Goal: Task Accomplishment & Management: Use online tool/utility

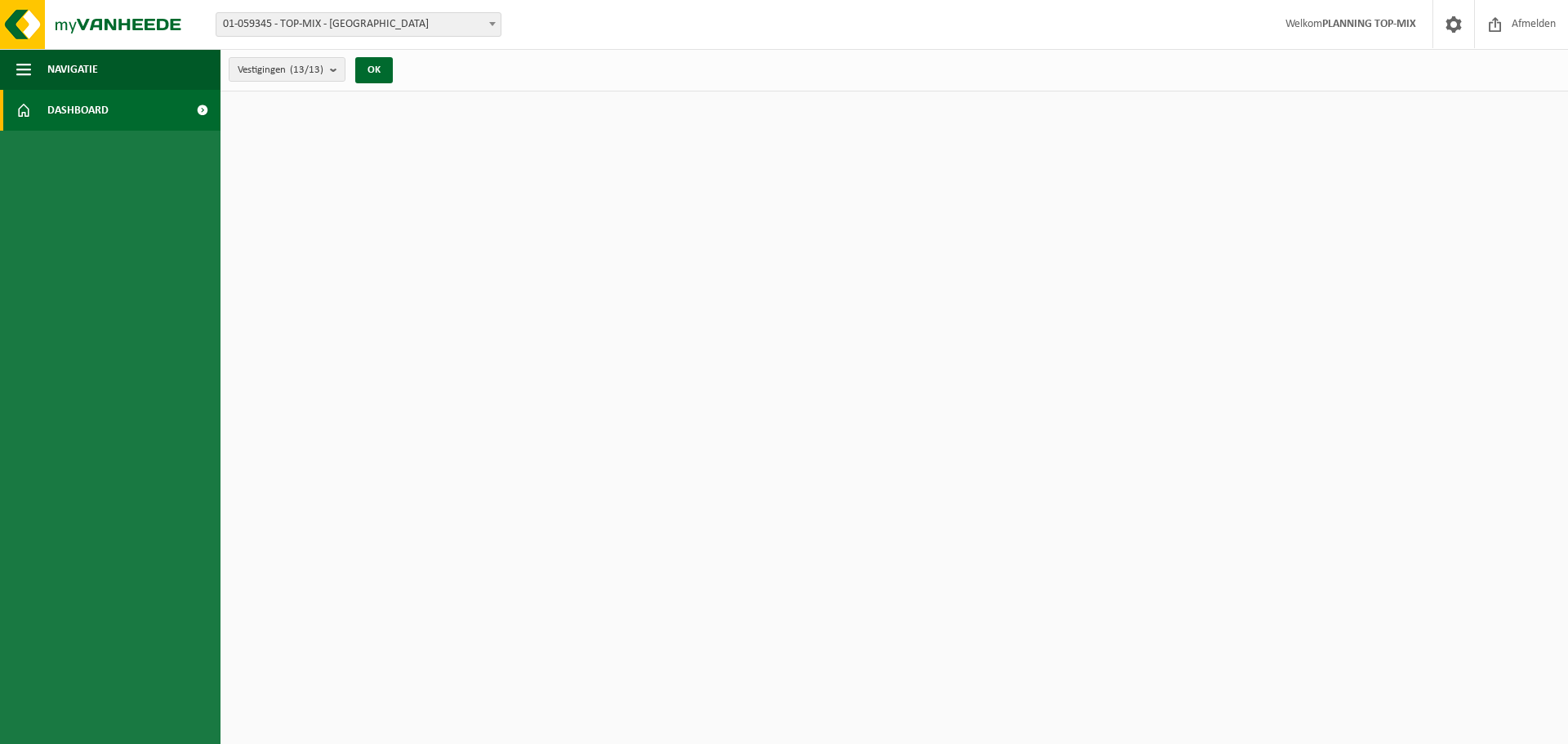
click at [103, 111] on span "Dashboard" at bounding box center [78, 111] width 61 height 41
click at [57, 72] on span "Navigatie" at bounding box center [73, 70] width 51 height 41
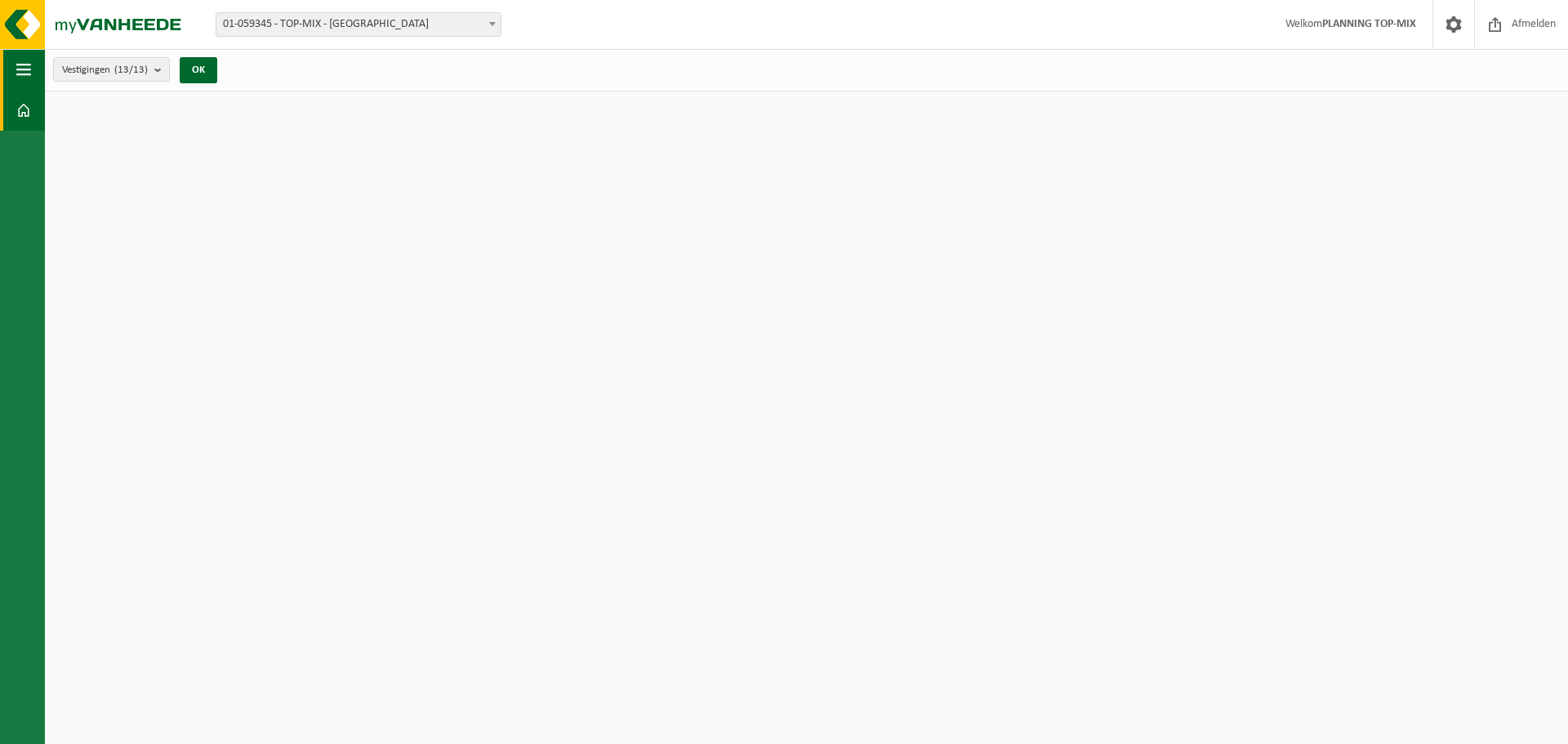
click at [25, 72] on span "button" at bounding box center [23, 70] width 14 height 41
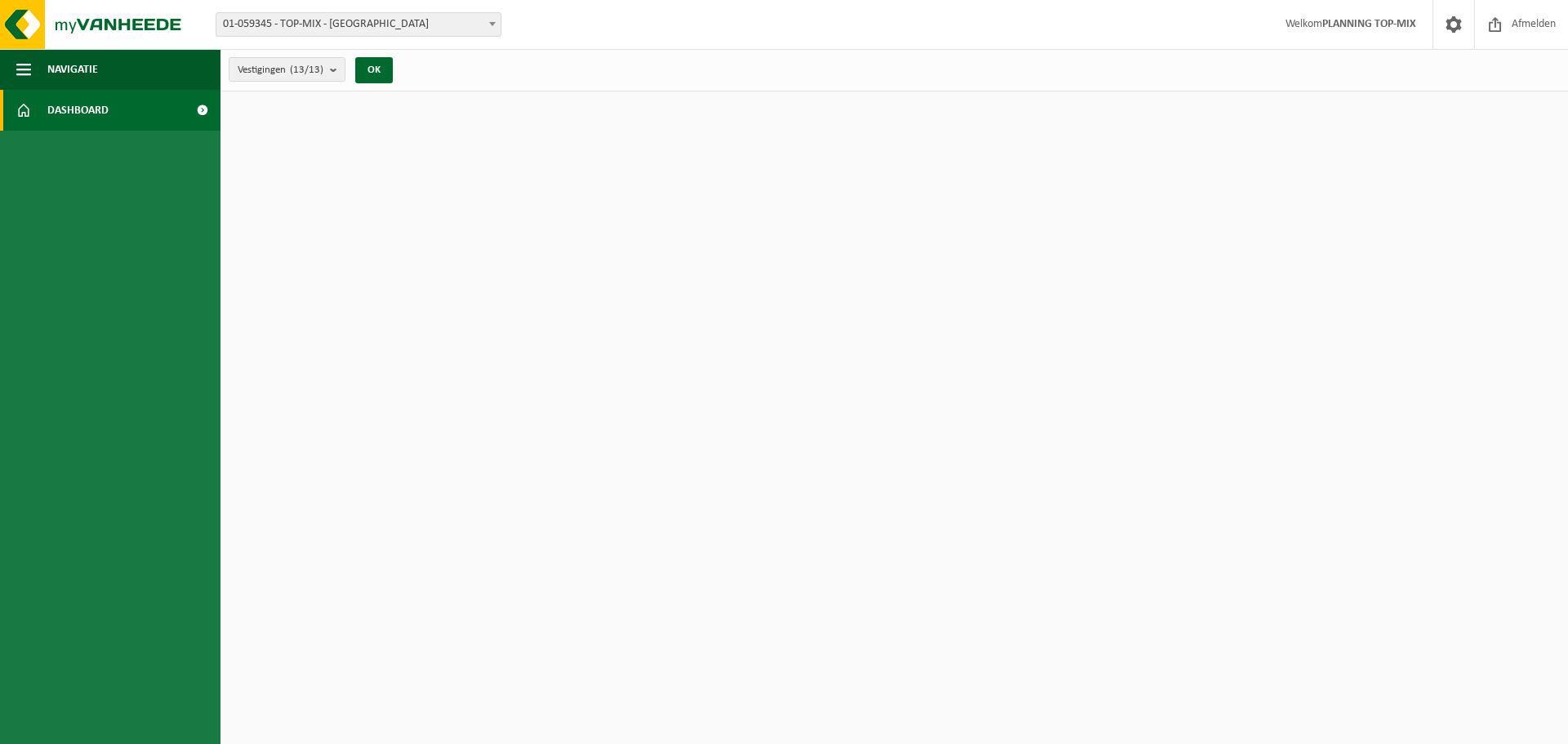
click at [37, 113] on link "Dashboard" at bounding box center [110, 111] width 220 height 41
click at [389, 71] on button "OK" at bounding box center [374, 70] width 37 height 26
click at [495, 21] on span at bounding box center [492, 23] width 16 height 21
click at [739, 402] on html "Vestiging: 01-059345 - TOP-MIX - Oostende 10-861998 - TOP MIX - WERF BETHANIE K…" at bounding box center [784, 372] width 1568 height 744
click at [1532, 32] on span "Afmelden" at bounding box center [1533, 24] width 52 height 48
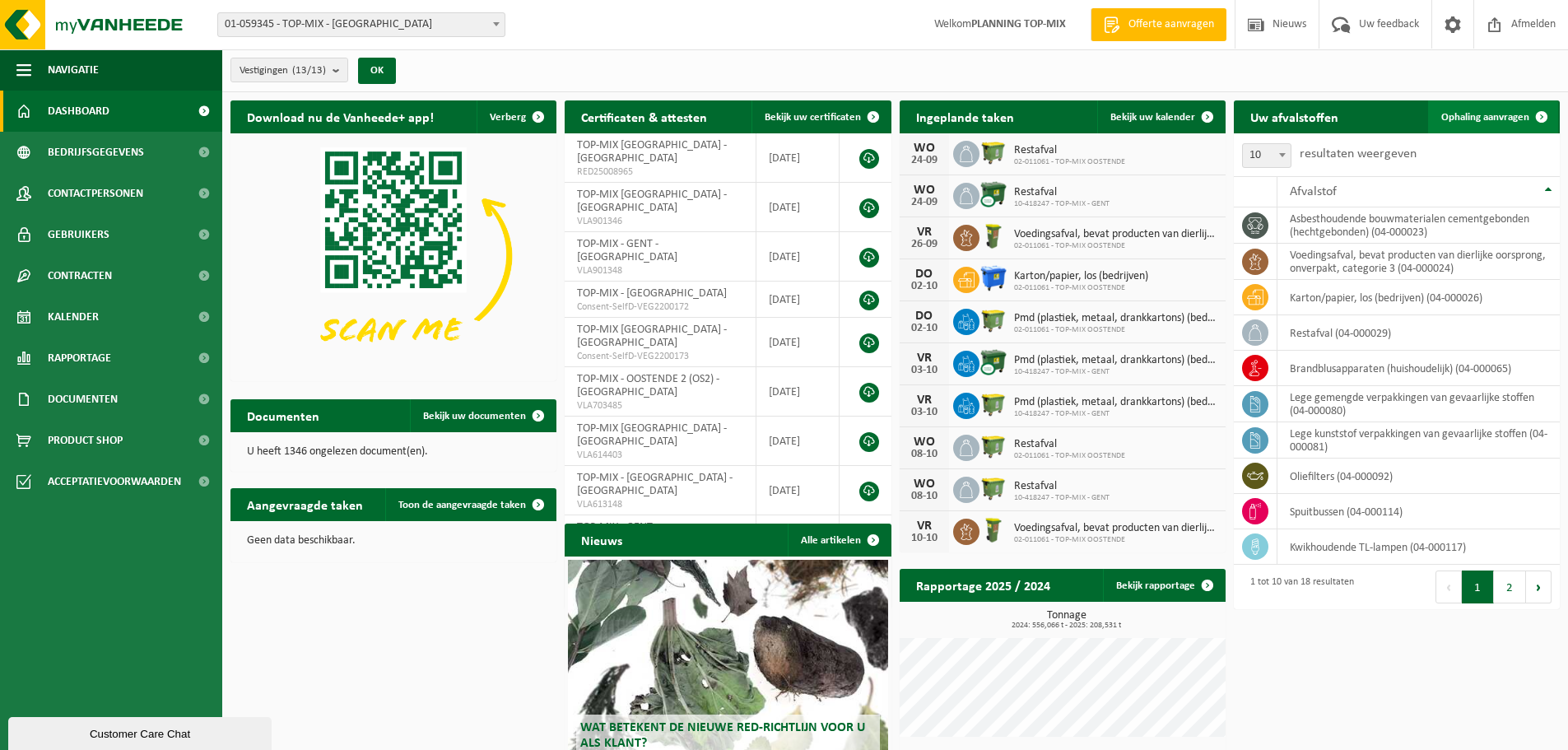
click at [1494, 128] on link "Ophaling aanvragen" at bounding box center [1493, 117] width 130 height 33
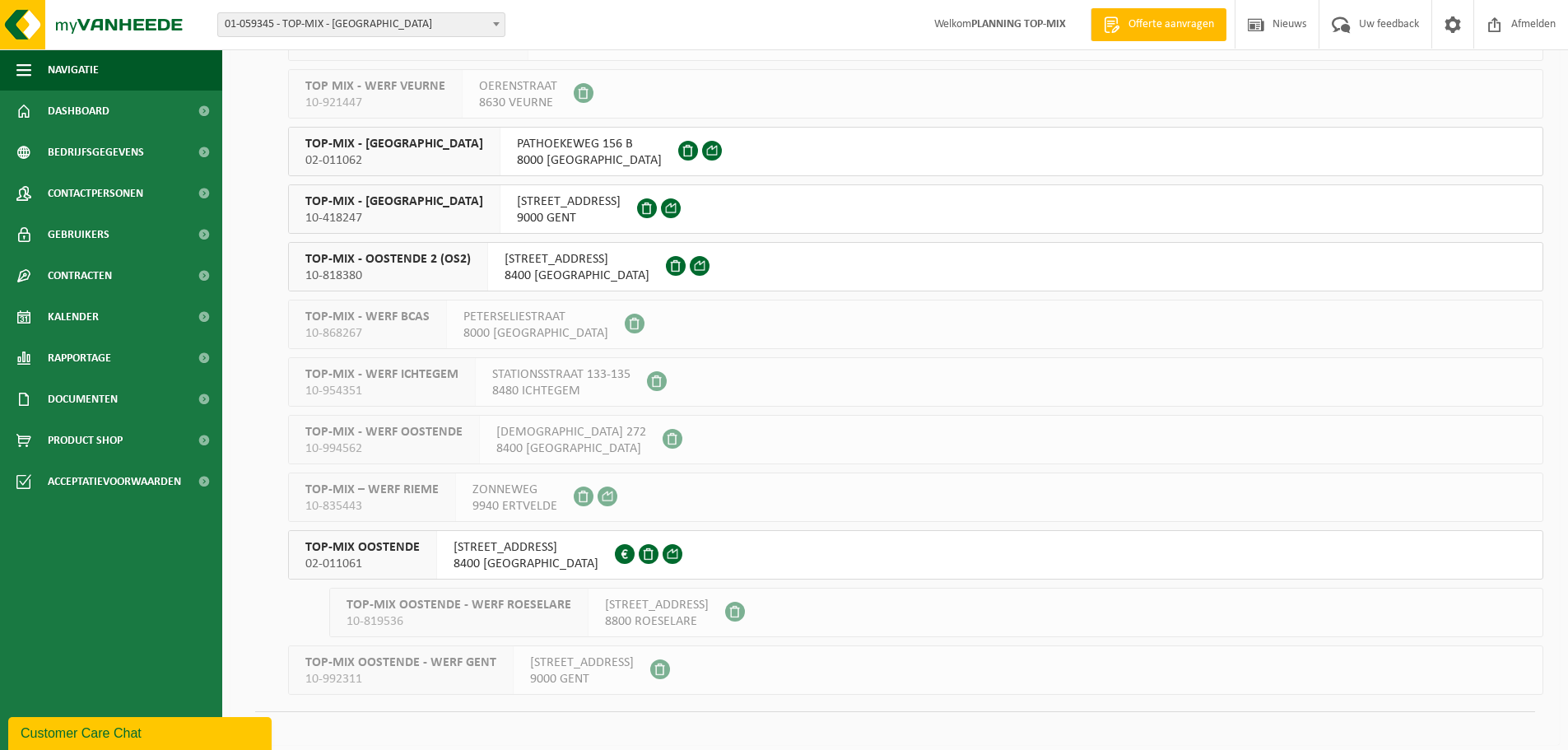
scroll to position [219, 0]
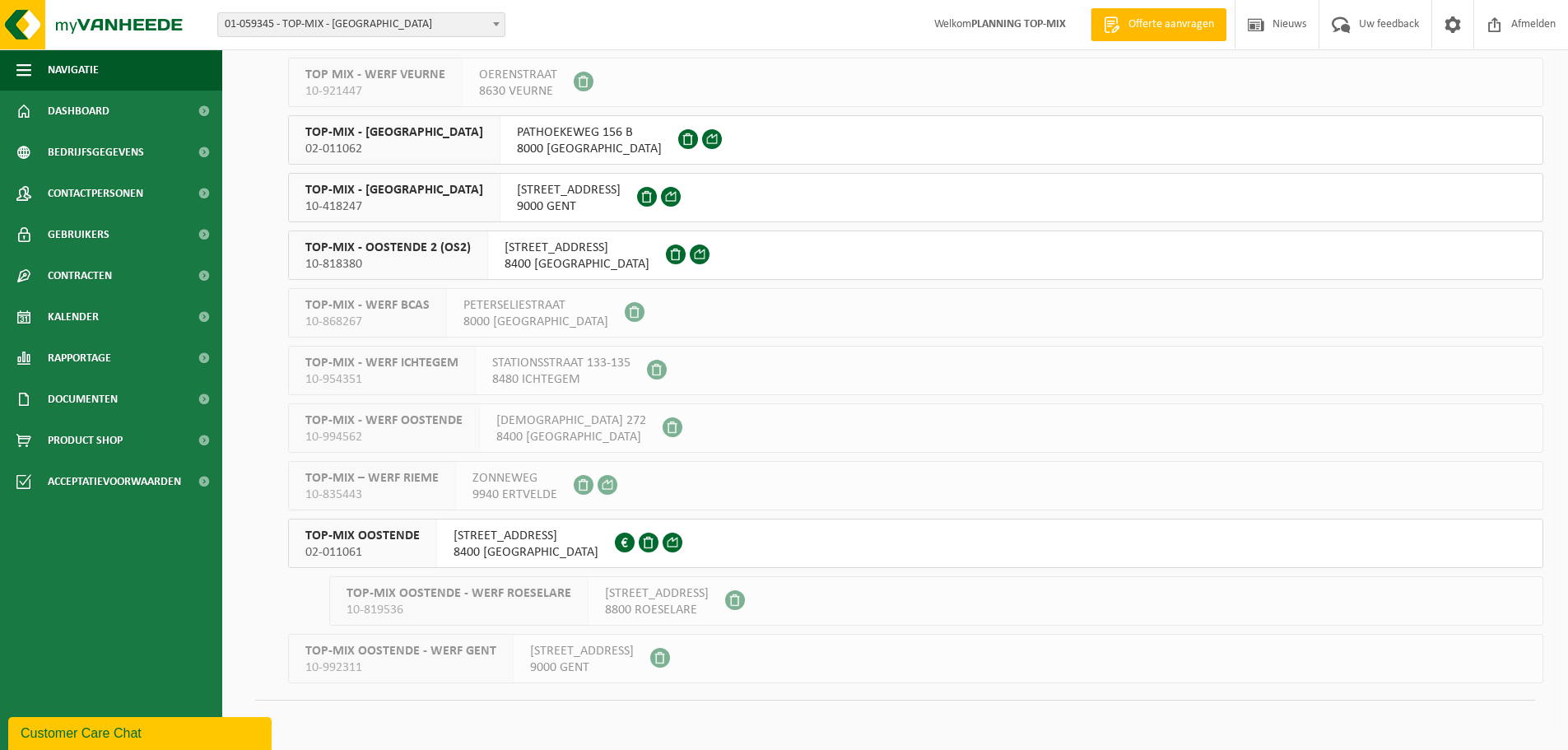
click at [427, 538] on div "TOP-MIX OOSTENDE 02-011061" at bounding box center [362, 543] width 148 height 48
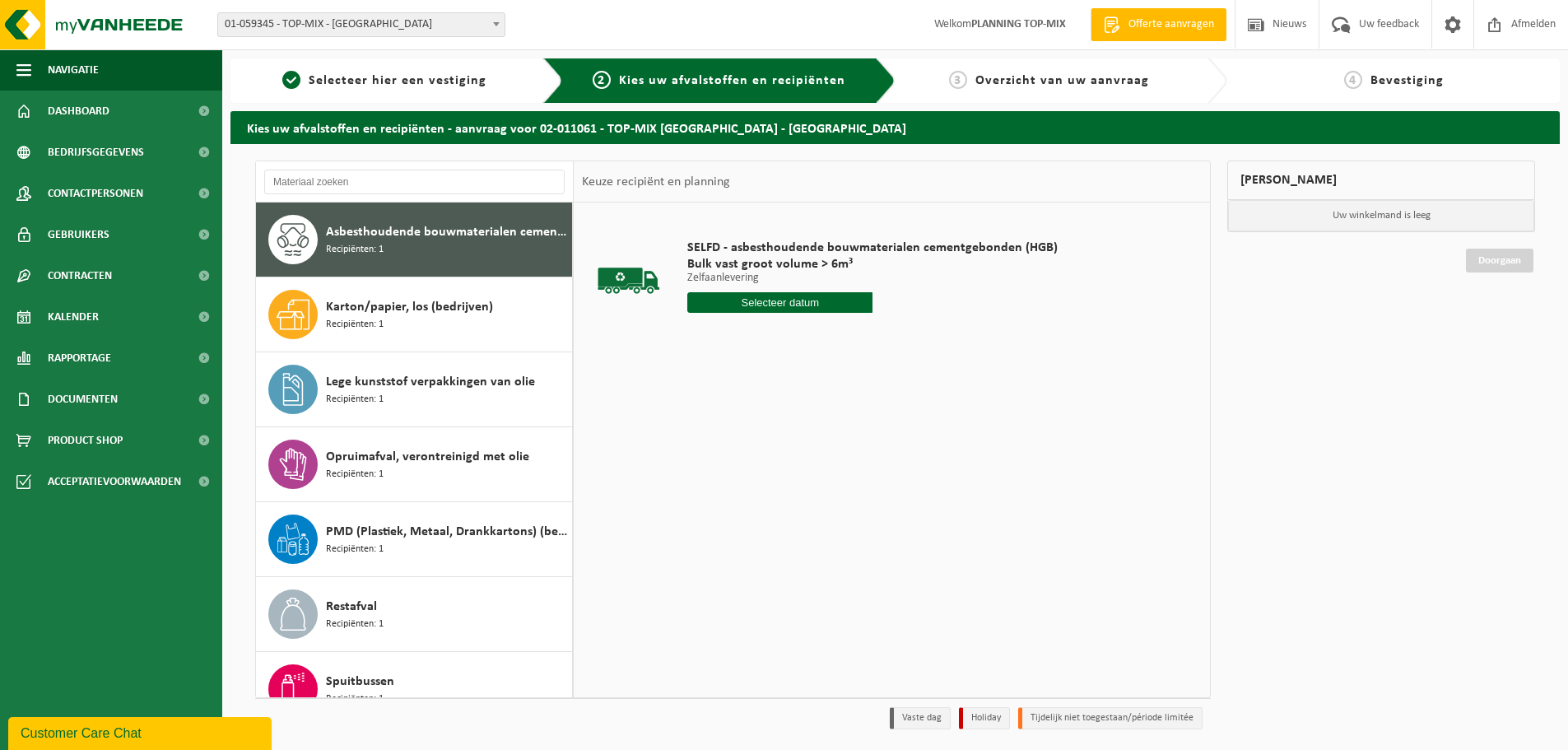
click at [817, 306] on input "text" at bounding box center [780, 303] width 185 height 21
click at [727, 474] on div "23" at bounding box center [732, 475] width 29 height 27
type input "Van [DATE]"
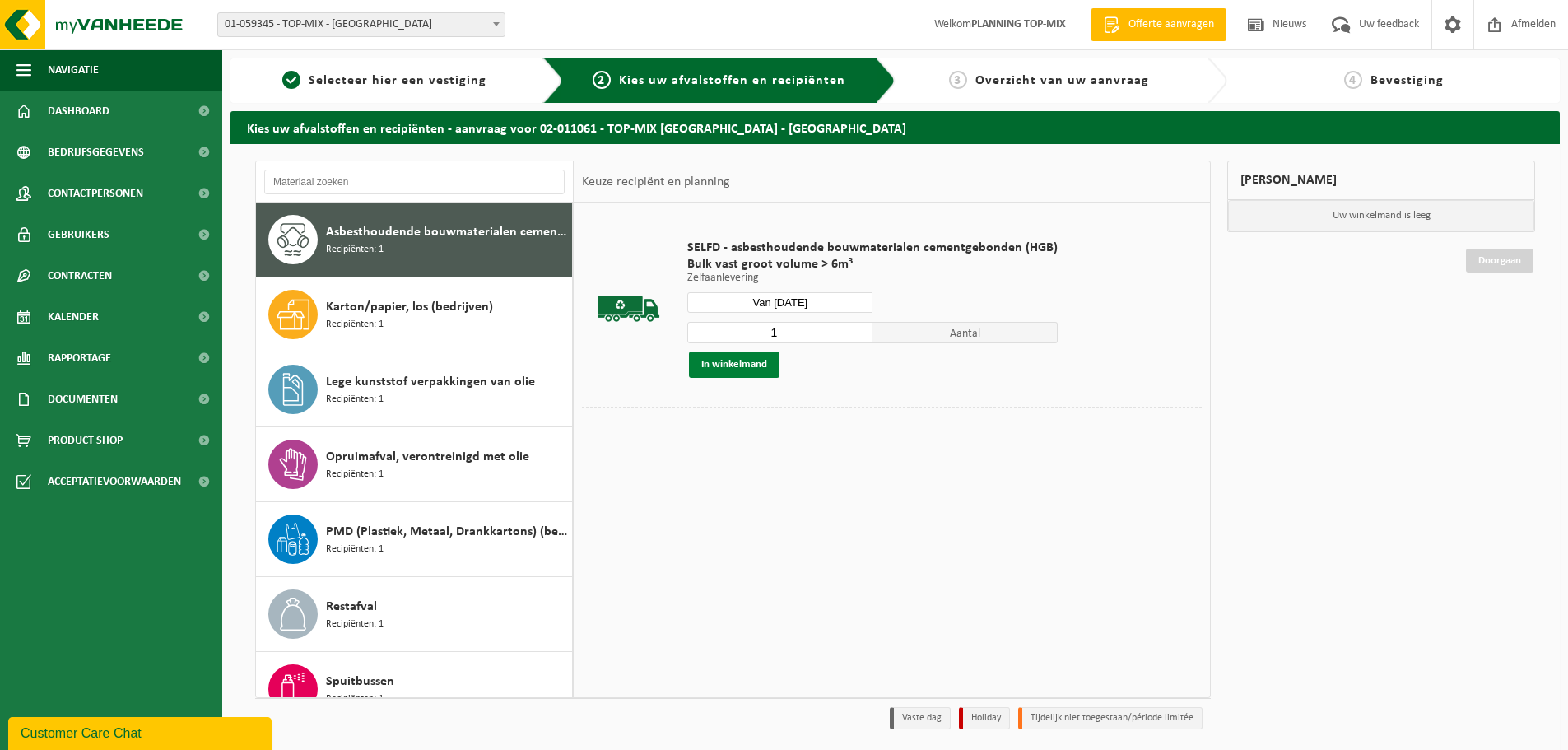
click at [770, 352] on button "In winkelmand" at bounding box center [734, 364] width 91 height 27
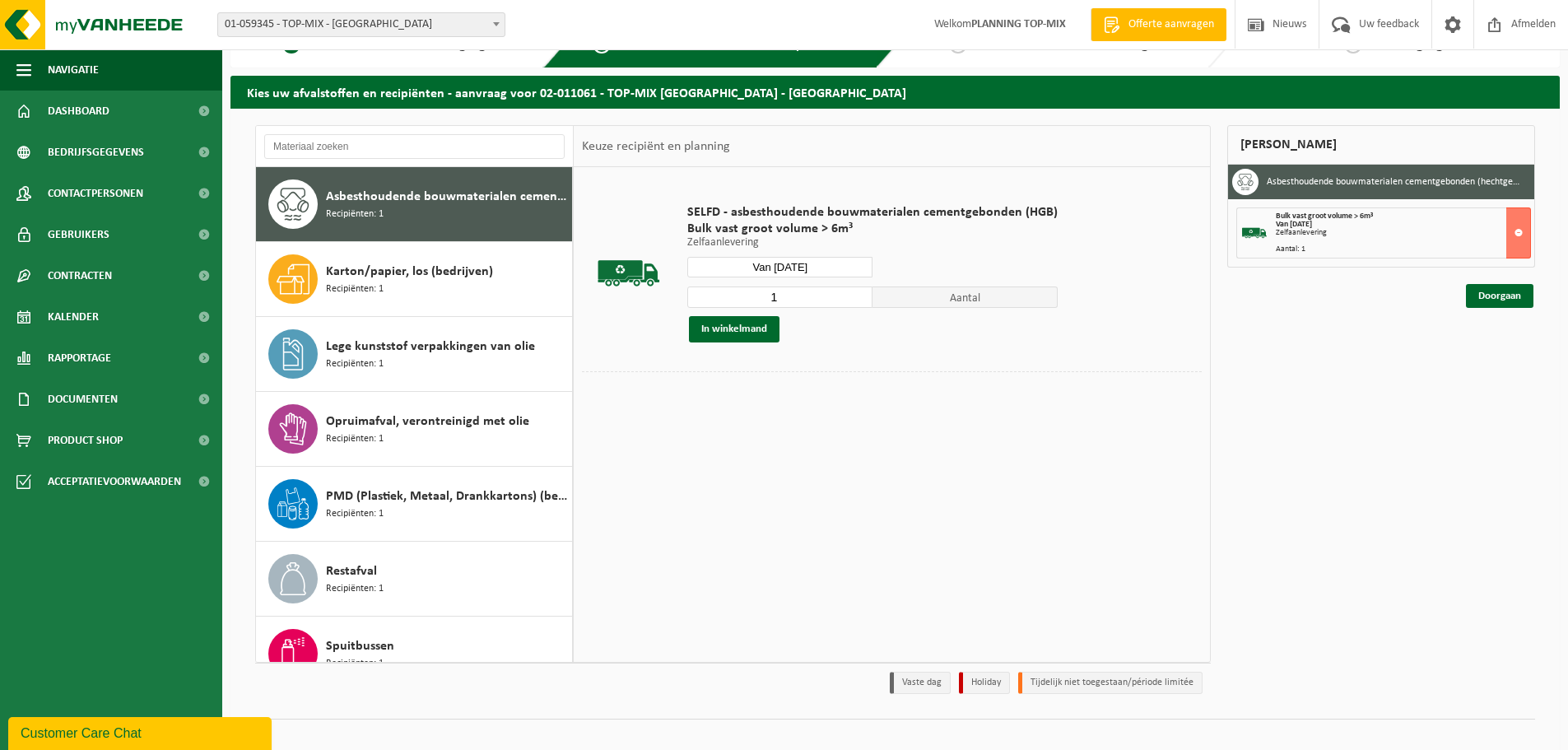
scroll to position [54, 0]
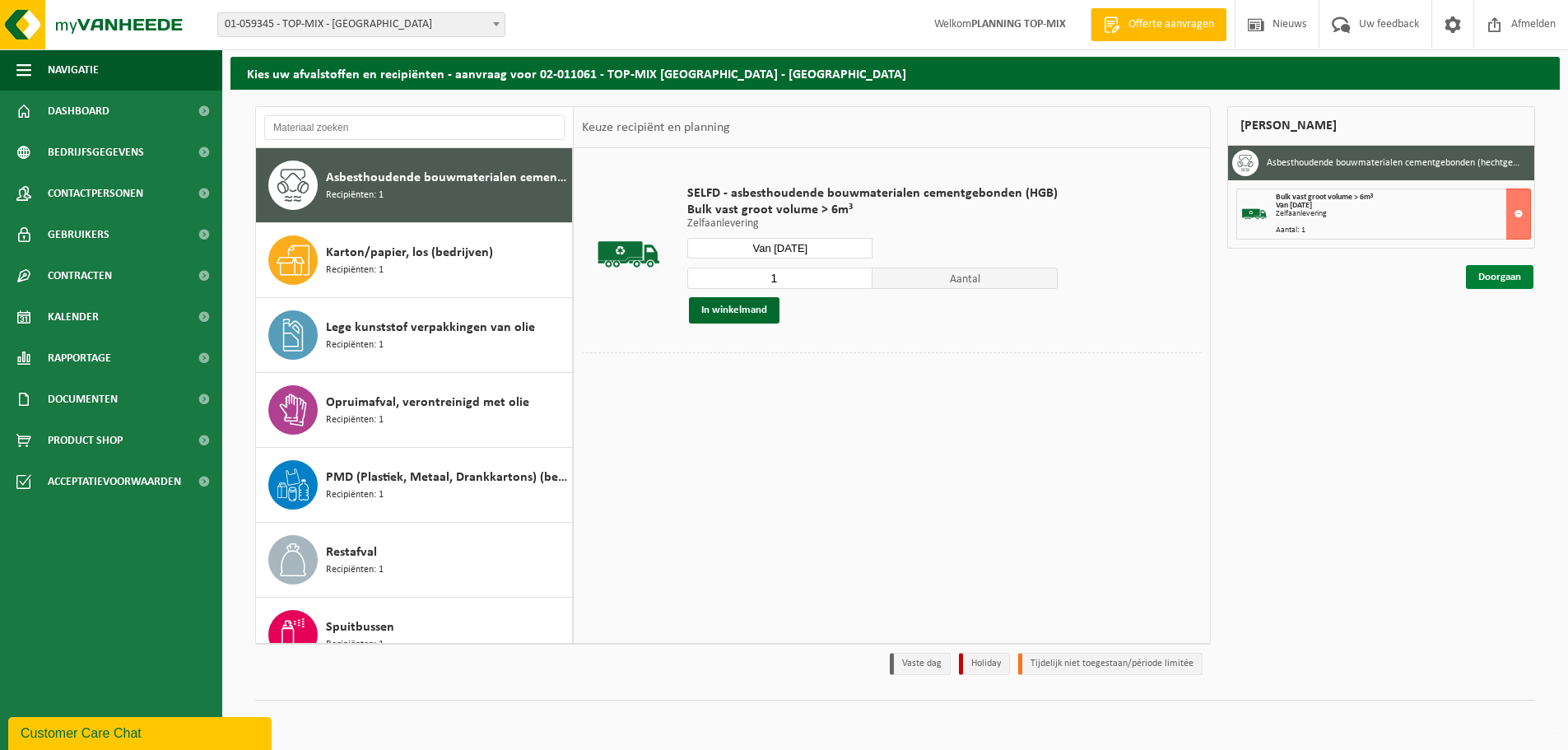
click at [1523, 284] on link "Doorgaan" at bounding box center [1499, 277] width 68 height 24
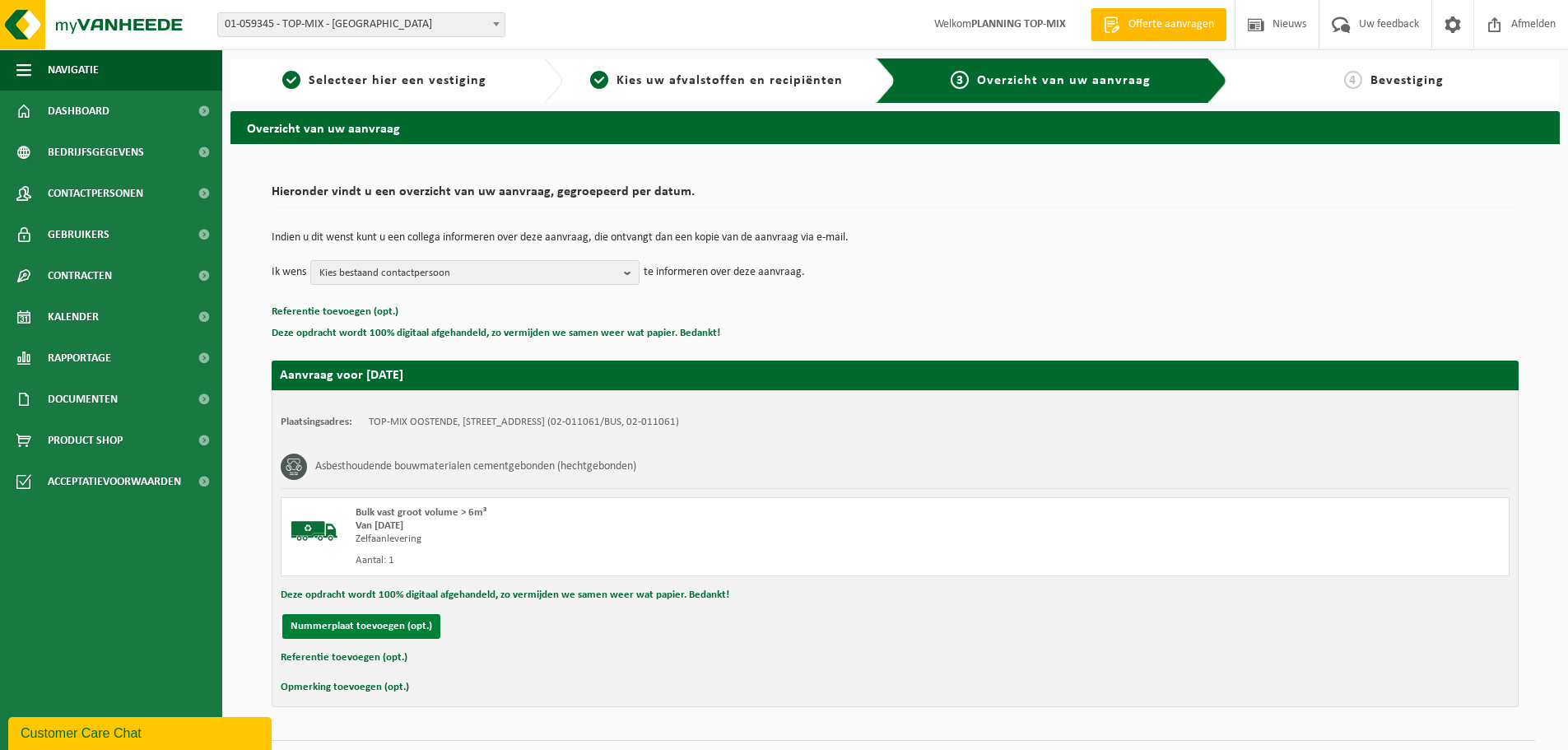
click at [338, 630] on button "Nummerplaat toevoegen (opt.)" at bounding box center [362, 627] width 158 height 25
click at [410, 619] on input "text" at bounding box center [540, 627] width 370 height 25
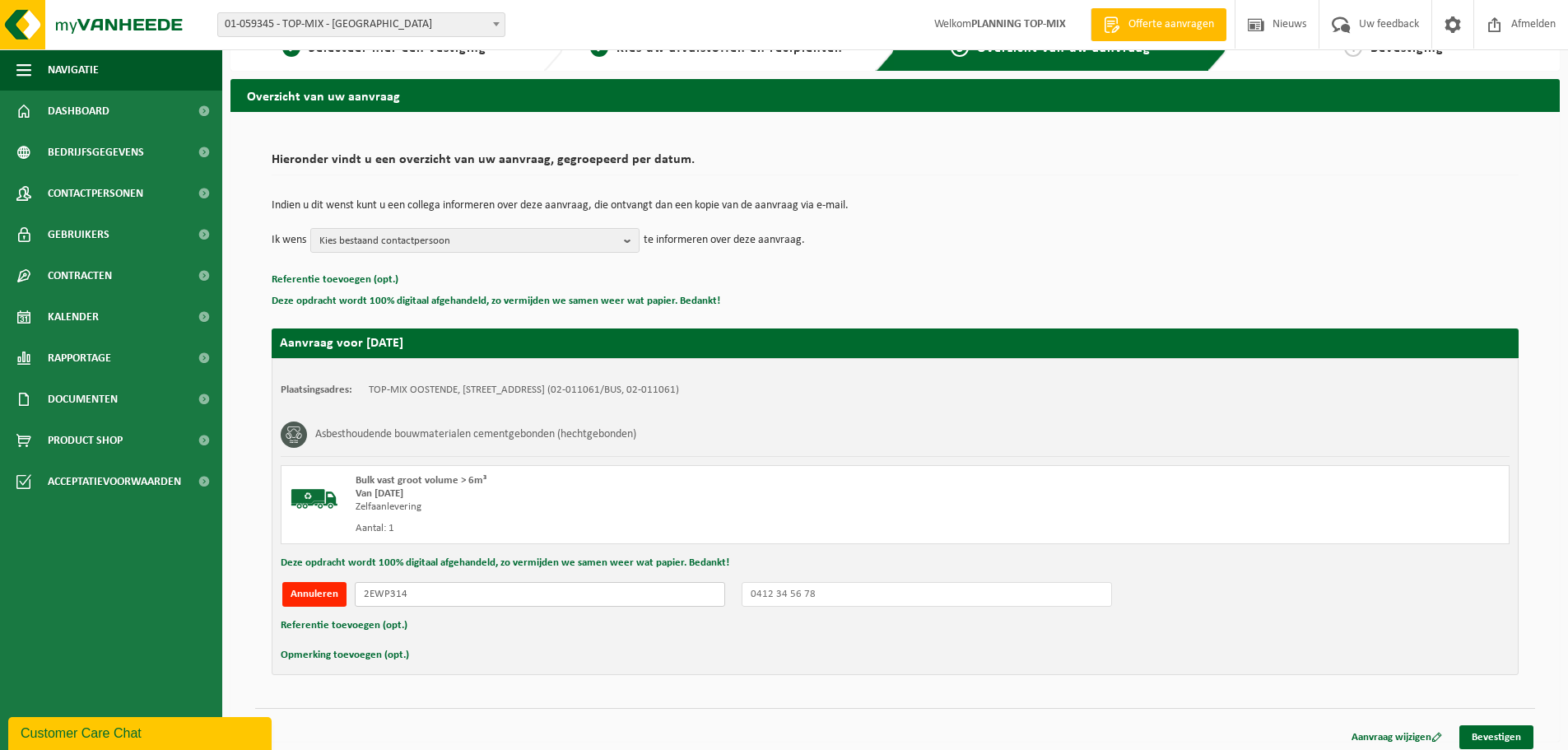
scroll to position [40, 0]
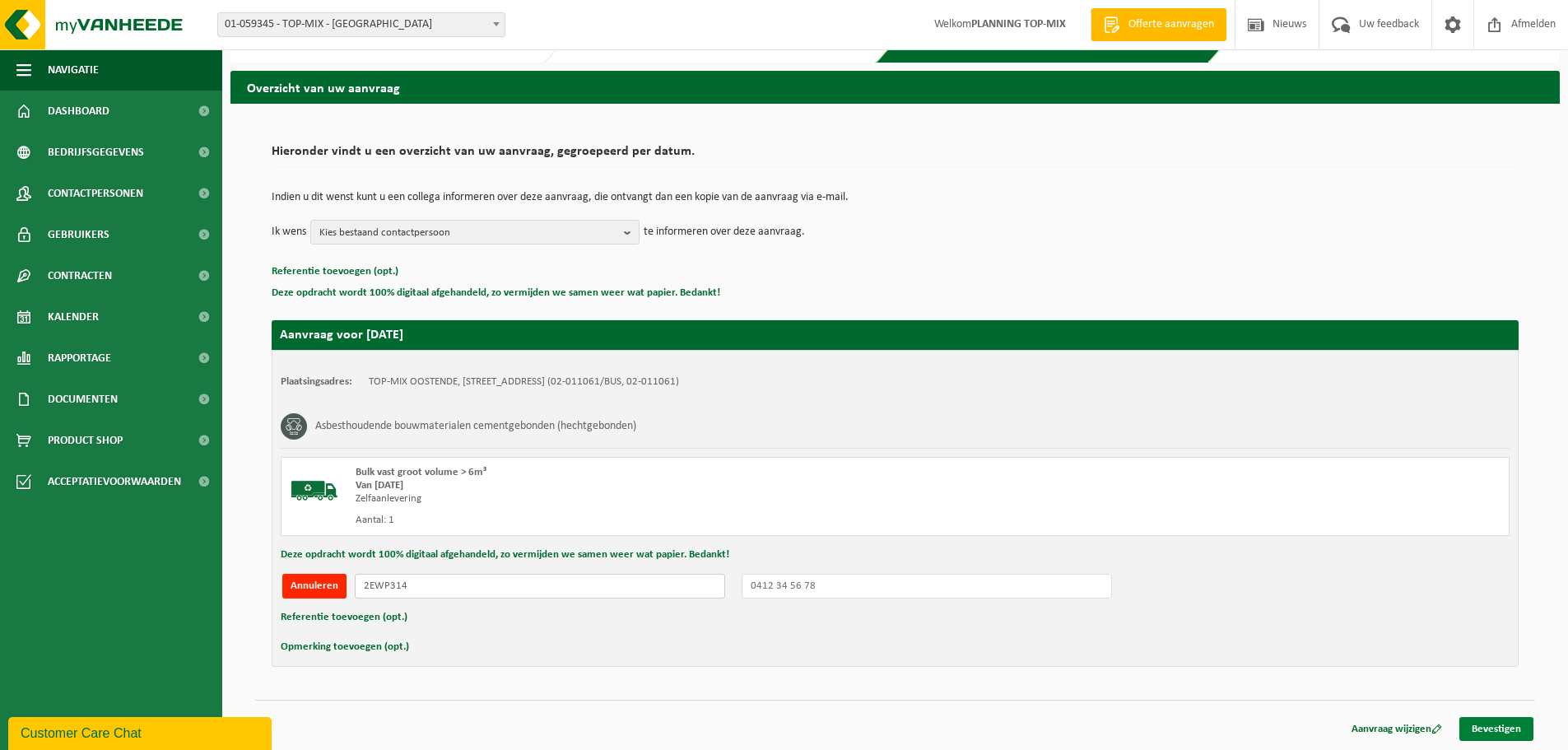
type input "2EWP314"
click at [1507, 735] on link "Bevestigen" at bounding box center [1497, 729] width 74 height 24
